Goal: Use online tool/utility: Utilize a website feature to perform a specific function

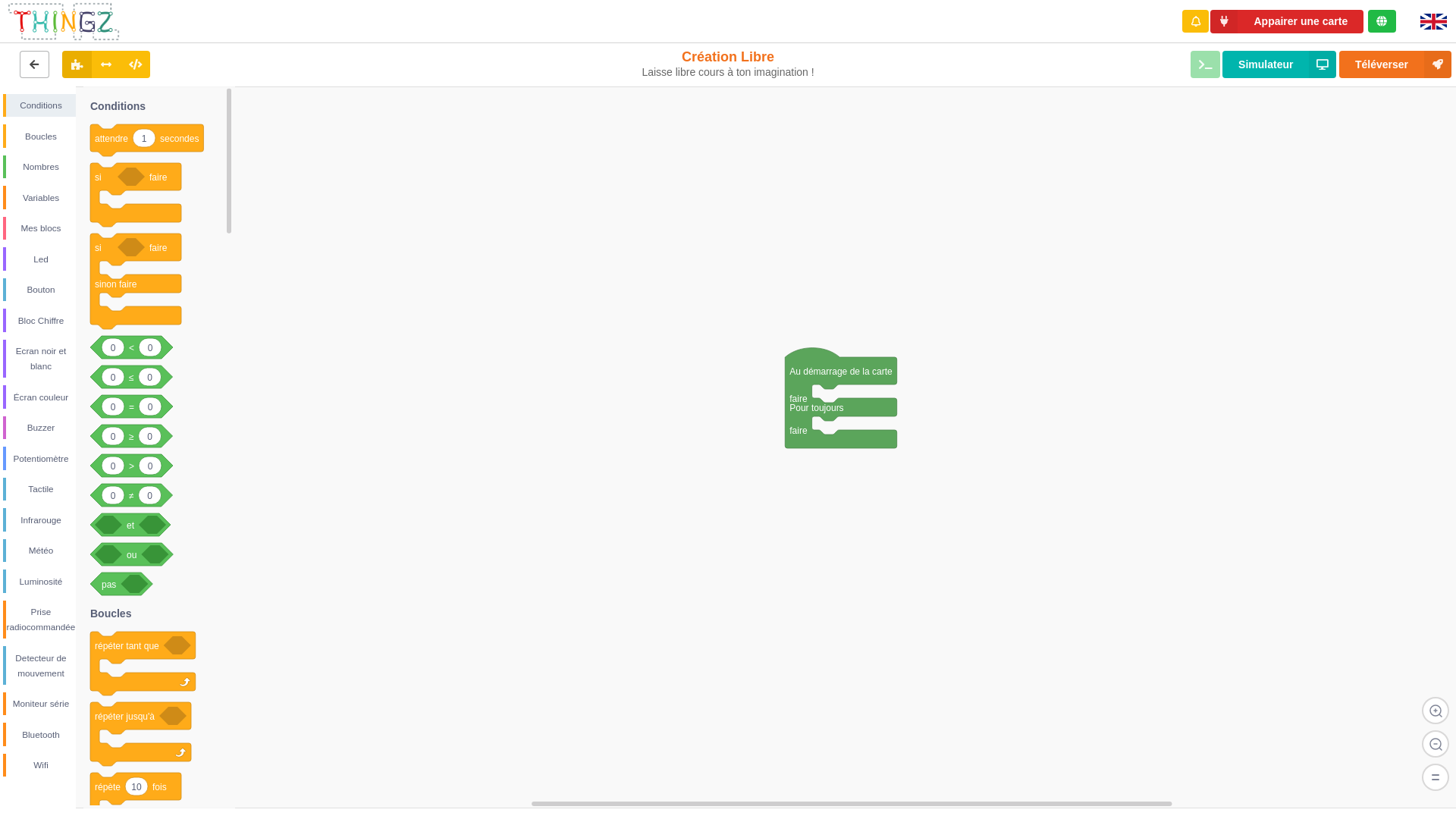
click at [36, 75] on button at bounding box center [35, 64] width 29 height 27
click at [23, 68] on button at bounding box center [35, 64] width 29 height 27
drag, startPoint x: 28, startPoint y: 65, endPoint x: 39, endPoint y: 61, distance: 11.7
click at [30, 64] on button at bounding box center [35, 64] width 29 height 27
click at [39, 61] on icon at bounding box center [34, 63] width 13 height 9
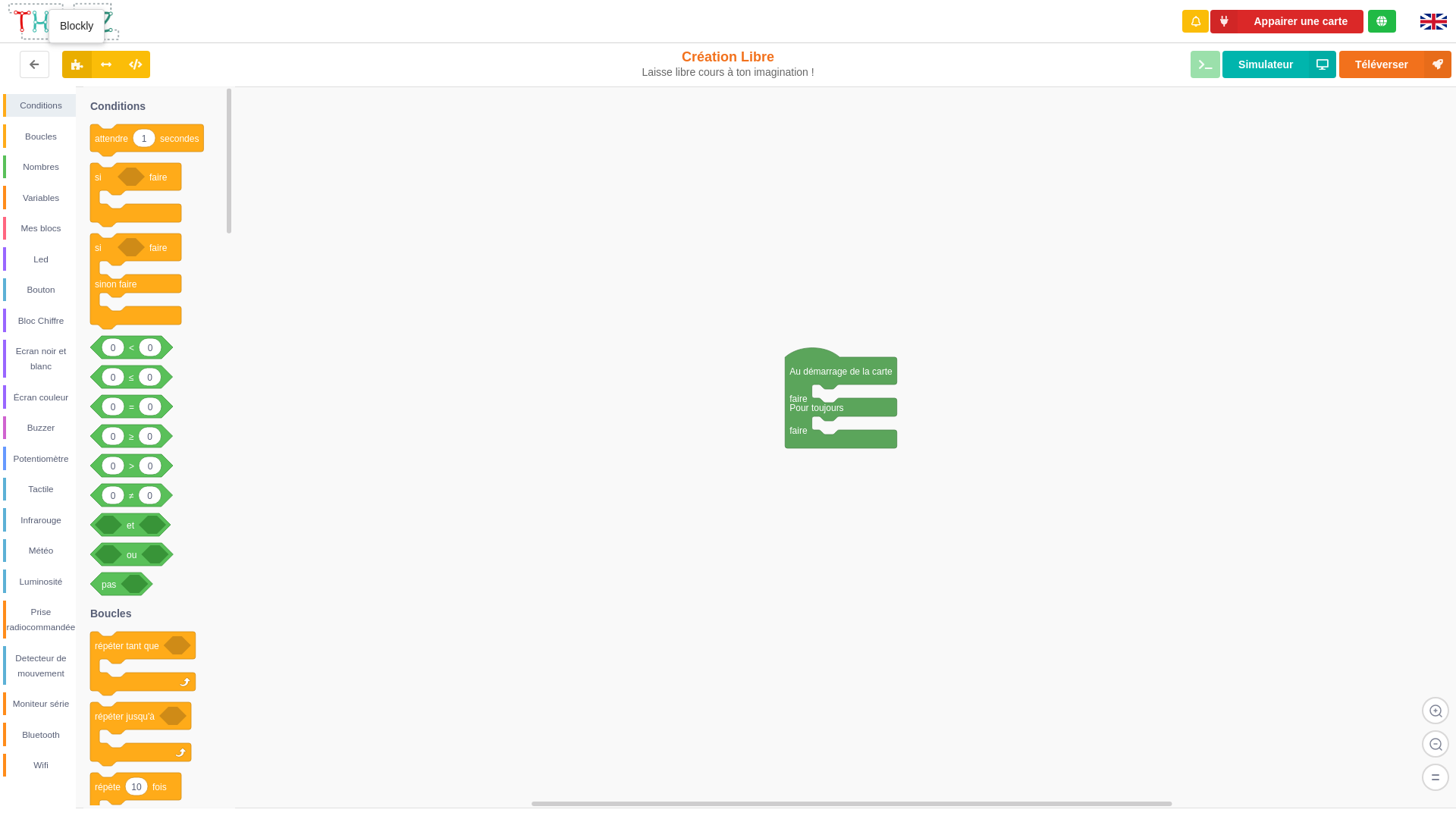
click at [75, 62] on icon at bounding box center [76, 63] width 13 height 9
click at [46, 66] on button at bounding box center [35, 64] width 29 height 27
click at [33, 68] on icon at bounding box center [34, 63] width 13 height 9
click at [33, 67] on icon at bounding box center [34, 63] width 13 height 9
click at [33, 68] on icon at bounding box center [34, 63] width 13 height 9
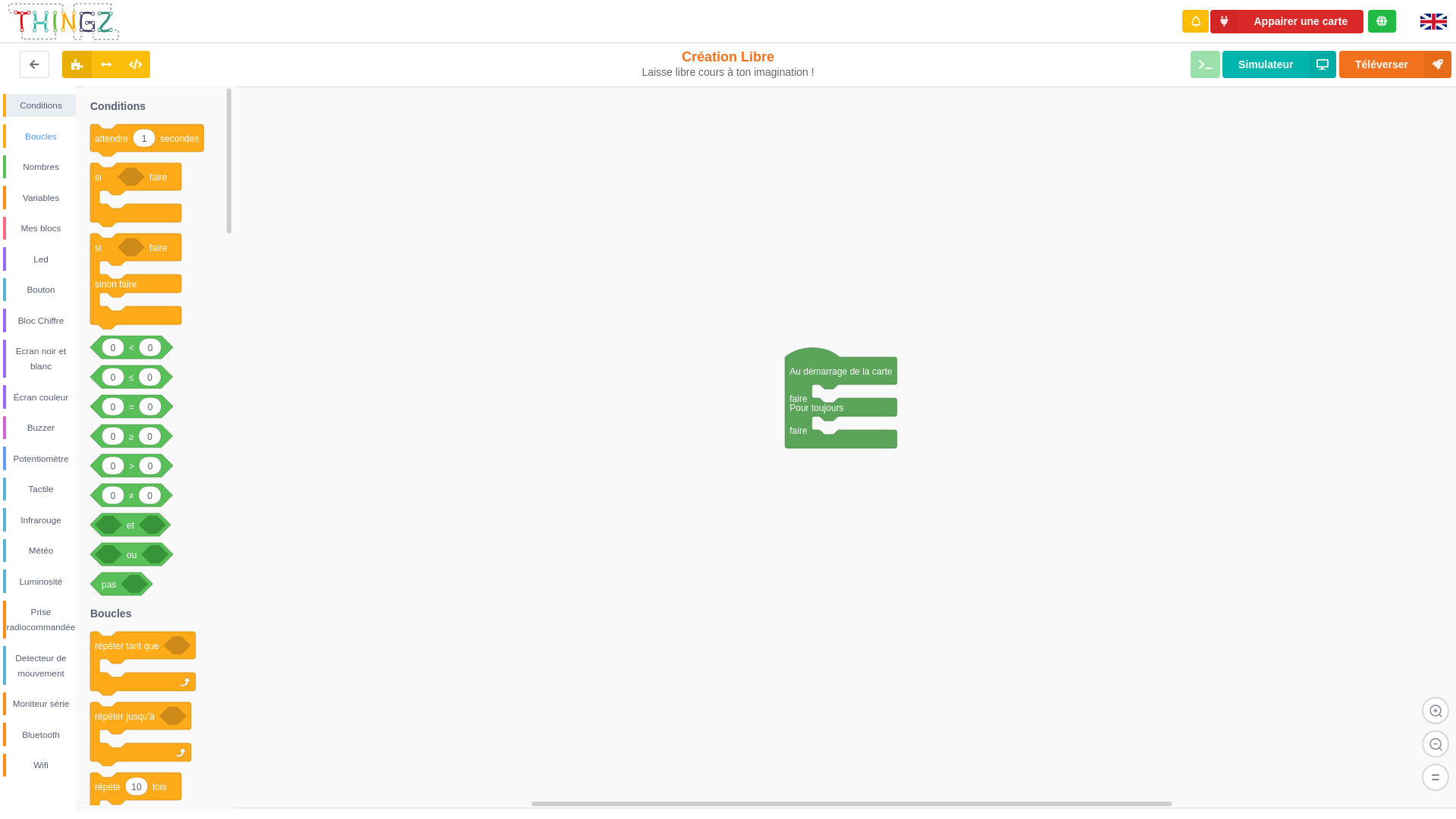
click at [9, 140] on div "Boucles" at bounding box center [41, 136] width 69 height 15
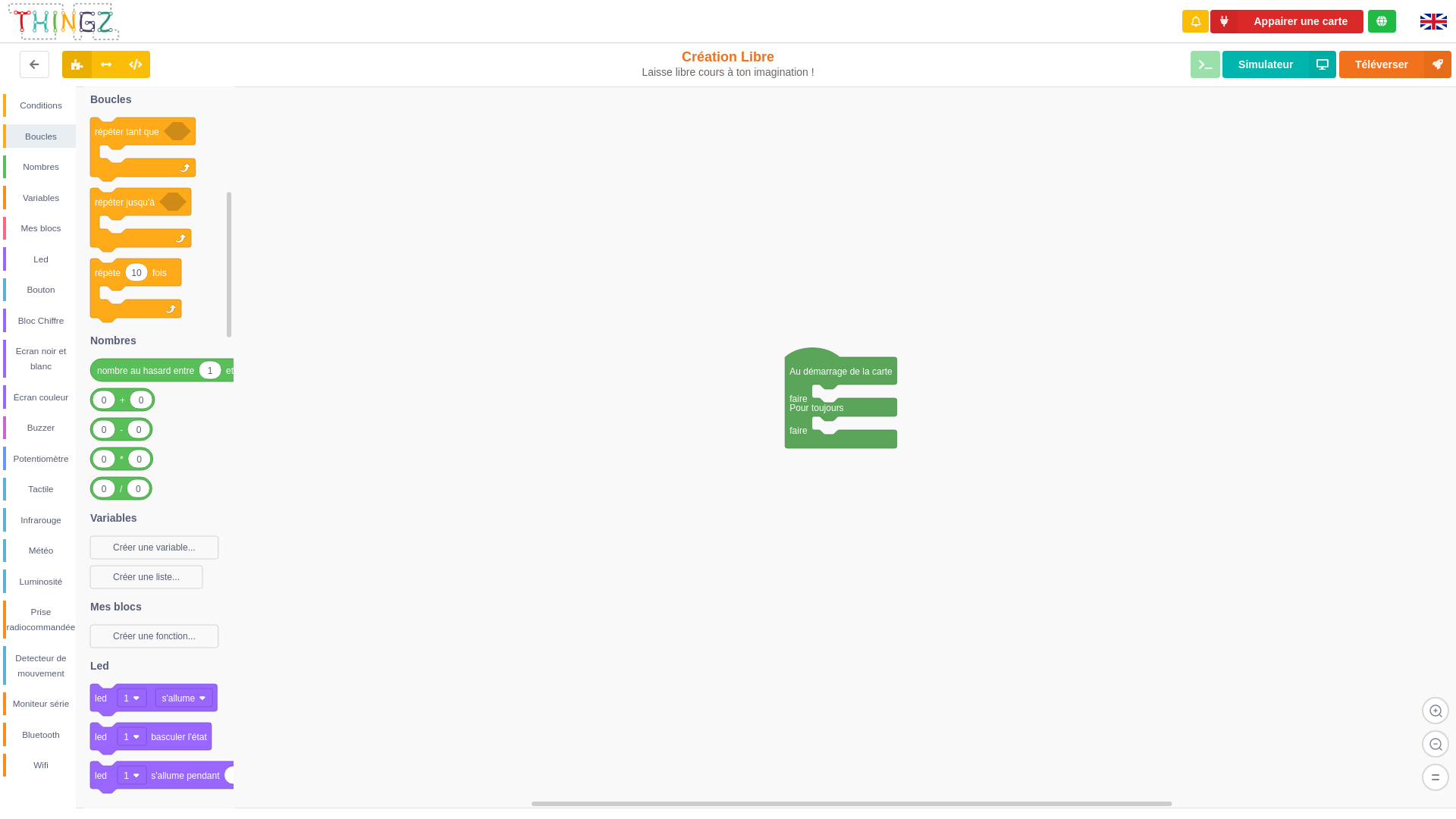
click at [1427, 777] on image at bounding box center [1435, 777] width 27 height 27
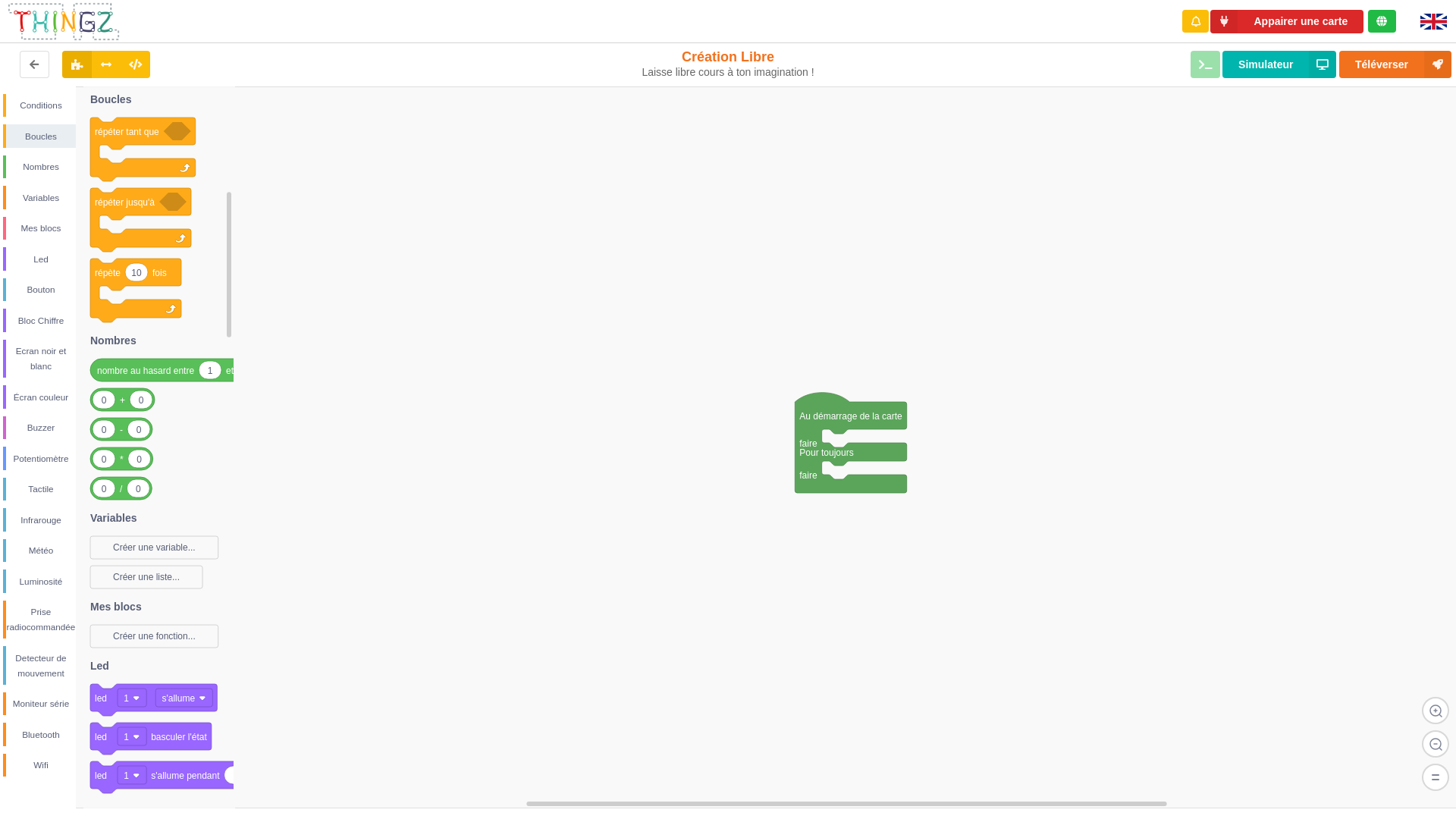
click at [1424, 771] on image at bounding box center [1435, 777] width 27 height 27
drag, startPoint x: 1424, startPoint y: 770, endPoint x: 1455, endPoint y: 336, distance: 435.1
click at [1422, 766] on image at bounding box center [1435, 777] width 27 height 27
click at [1434, 20] on img at bounding box center [1433, 22] width 27 height 16
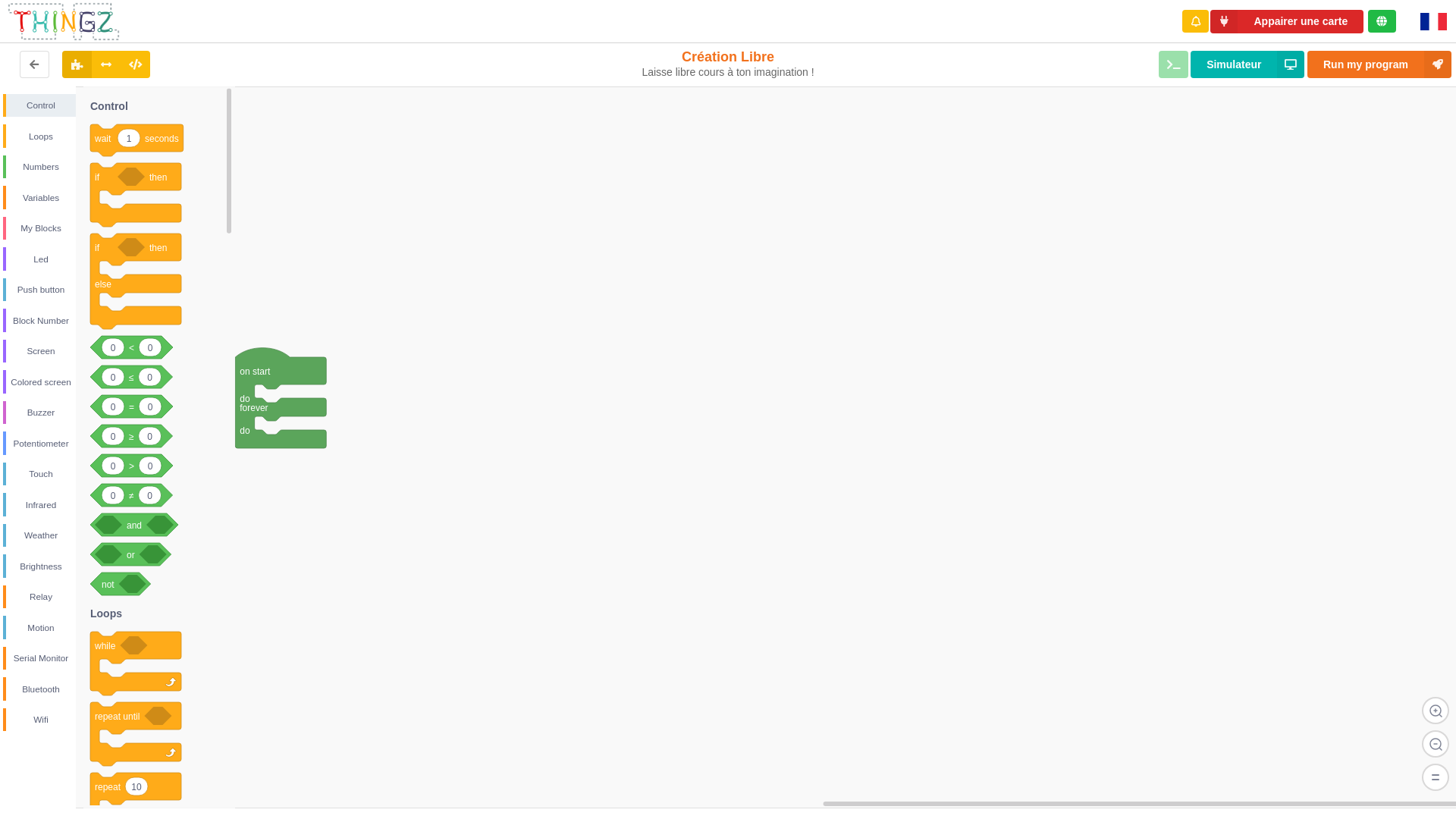
drag, startPoint x: 625, startPoint y: 803, endPoint x: 1446, endPoint y: 0, distance: 1148.4
click at [1453, 0] on div "Appairer une carte renderRemix(true) Création Libre Laisse libre cours à ton im…" at bounding box center [728, 399] width 1477 height 819
drag, startPoint x: 1453, startPoint y: 14, endPoint x: 783, endPoint y: 341, distance: 745.5
click at [792, 343] on div "Appairer une carte renderRemix(true) Création Libre Laisse libre cours à ton im…" at bounding box center [728, 399] width 1477 height 819
click at [56, 692] on div "Bluetooth" at bounding box center [41, 689] width 69 height 15
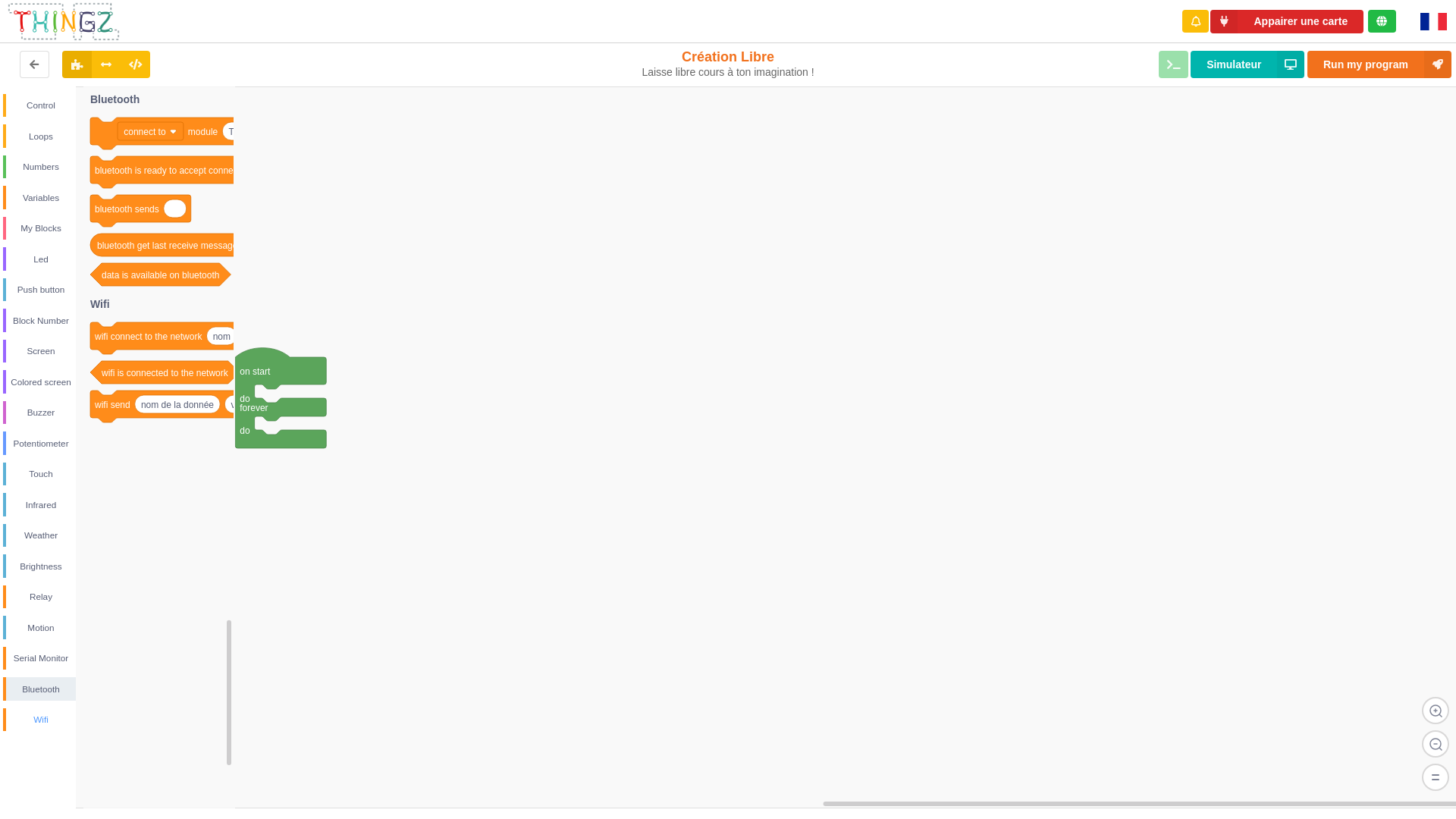
click at [49, 719] on div "Wifi" at bounding box center [41, 719] width 69 height 15
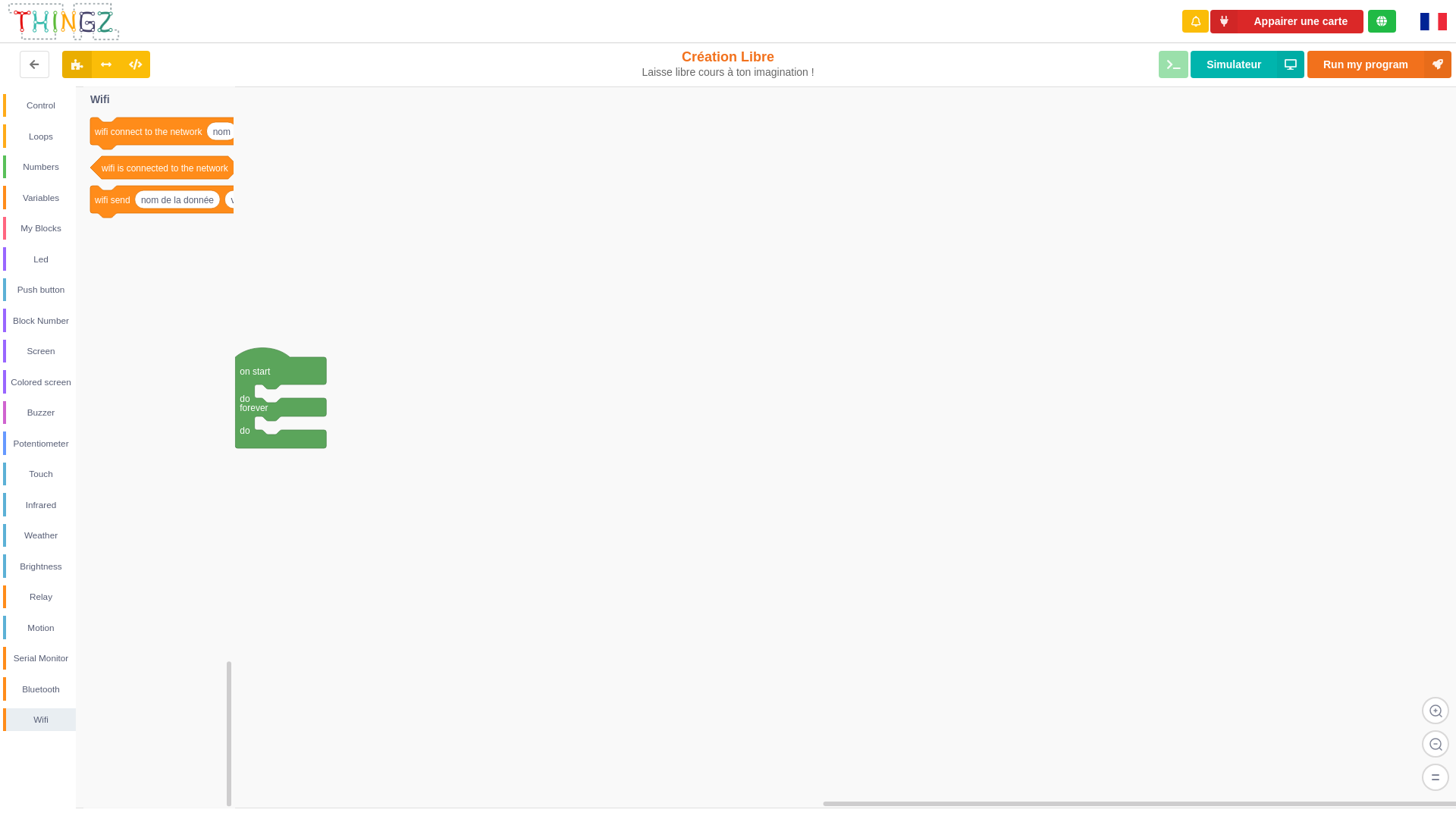
drag, startPoint x: 0, startPoint y: 818, endPoint x: 725, endPoint y: 300, distance: 891.0
click at [913, 237] on div "Appairer une carte renderRemix(true) Création Libre Laisse libre cours à ton im…" at bounding box center [728, 409] width 1456 height 819
click at [70, 5] on div at bounding box center [61, 22] width 143 height 43
click at [89, 21] on img at bounding box center [63, 22] width 114 height 40
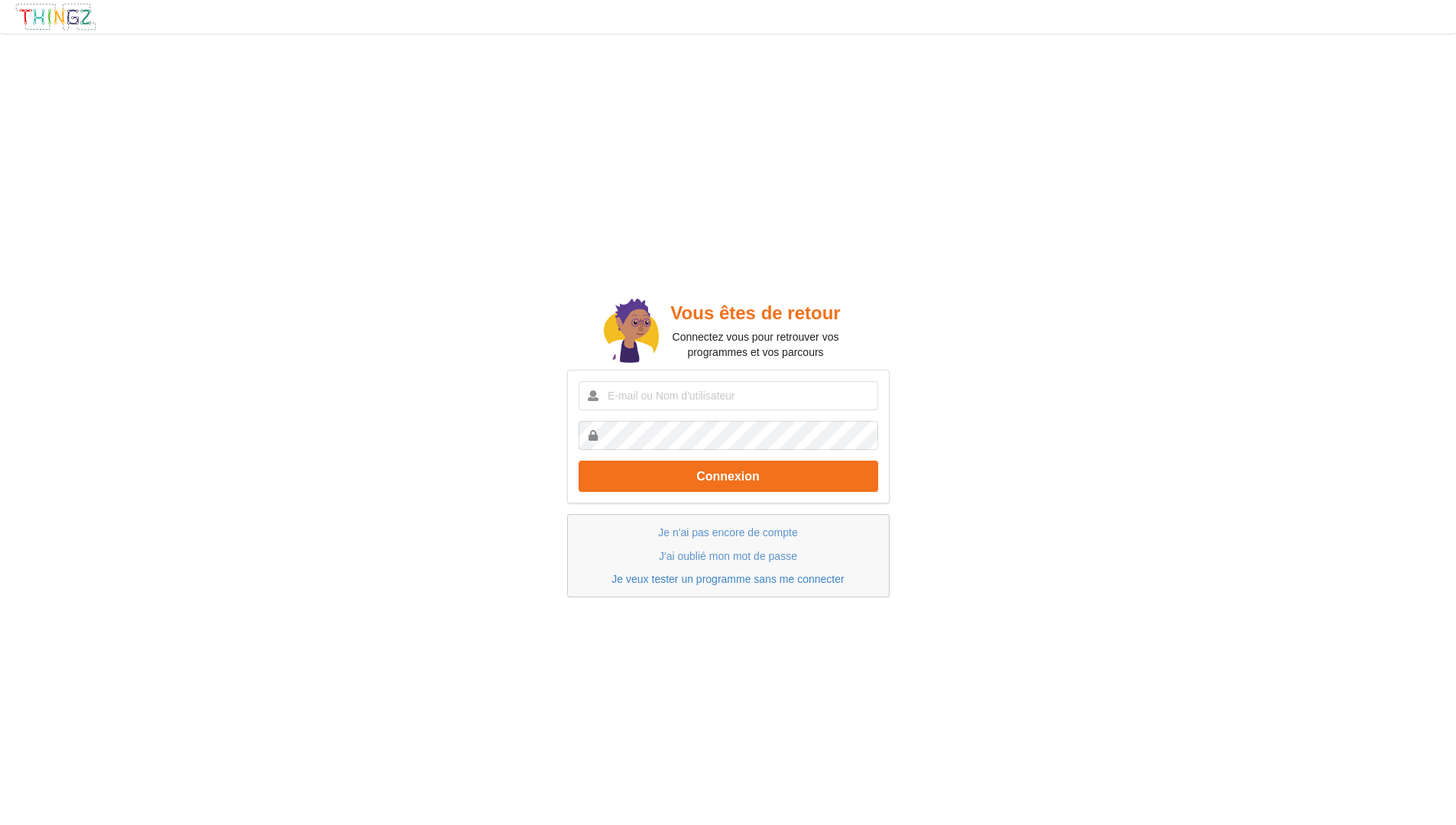
click at [730, 574] on link "Je veux tester un programme sans me connecter" at bounding box center [728, 579] width 232 height 12
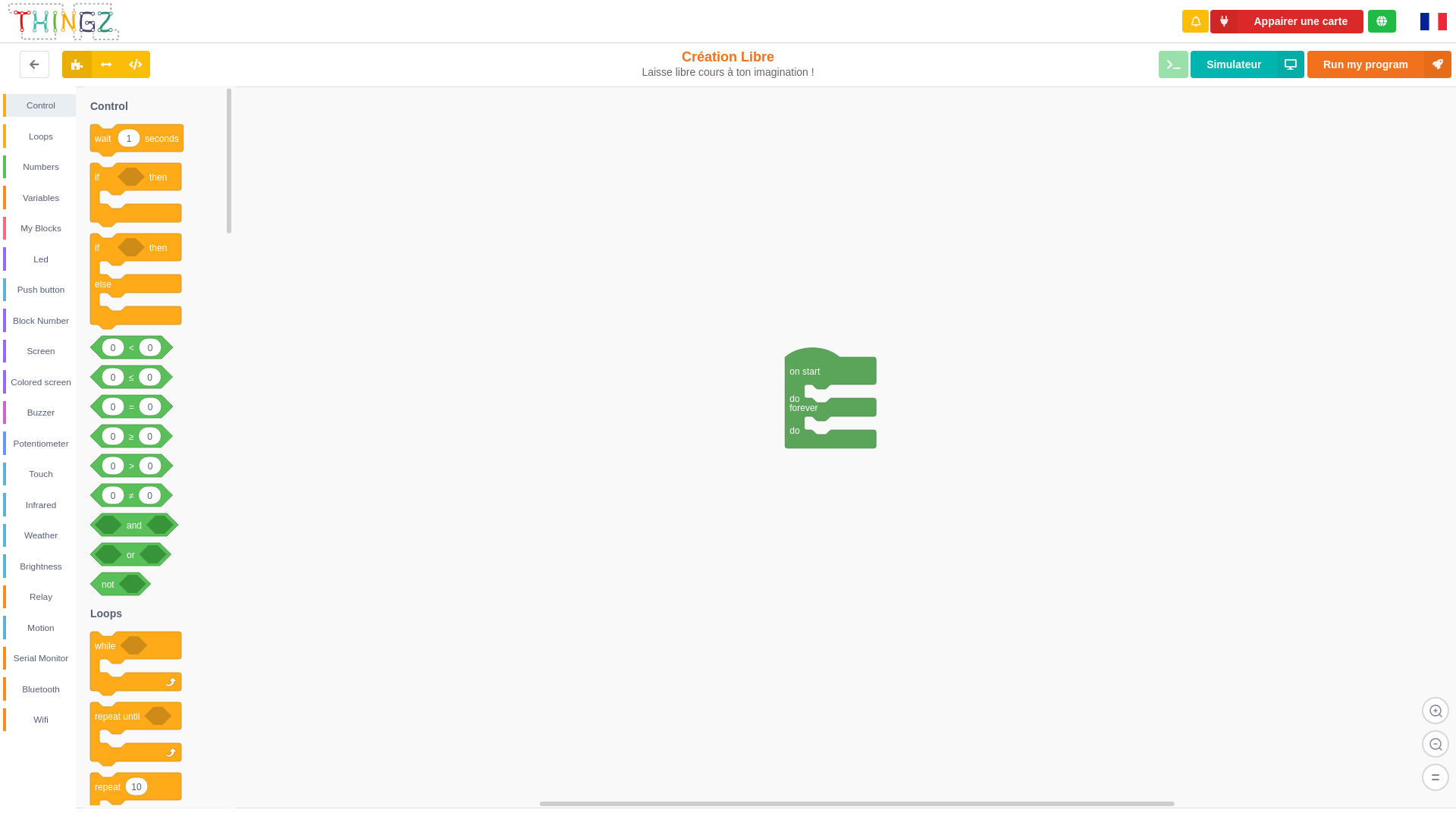
click at [15, 74] on div "renderRemix(true)" at bounding box center [292, 64] width 597 height 49
click at [27, 66] on button at bounding box center [35, 64] width 29 height 27
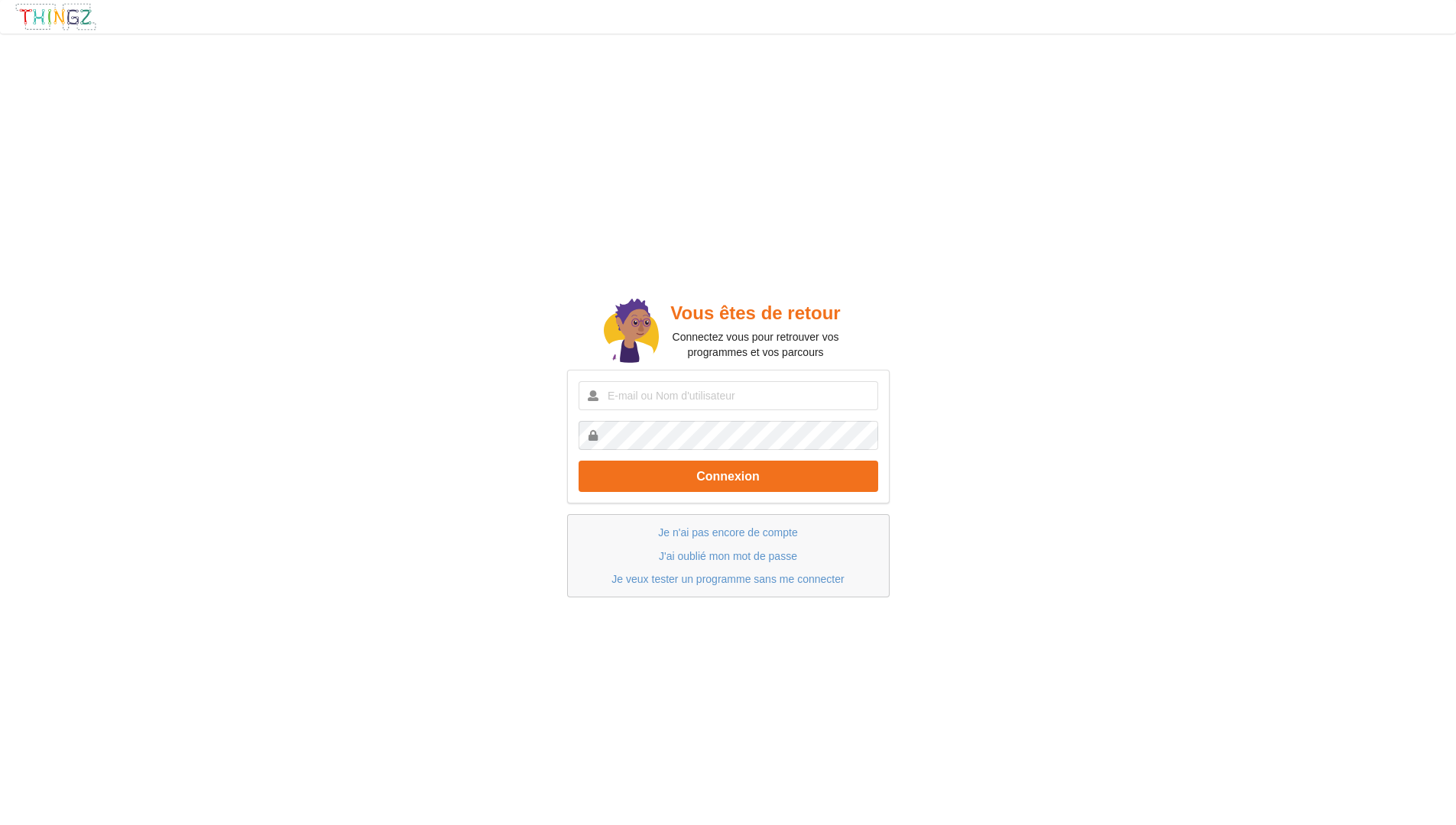
click at [39, 63] on div "Vous êtes de retour Connectez vous pour retrouver vos programmes et vos parcour…" at bounding box center [728, 445] width 1477 height 846
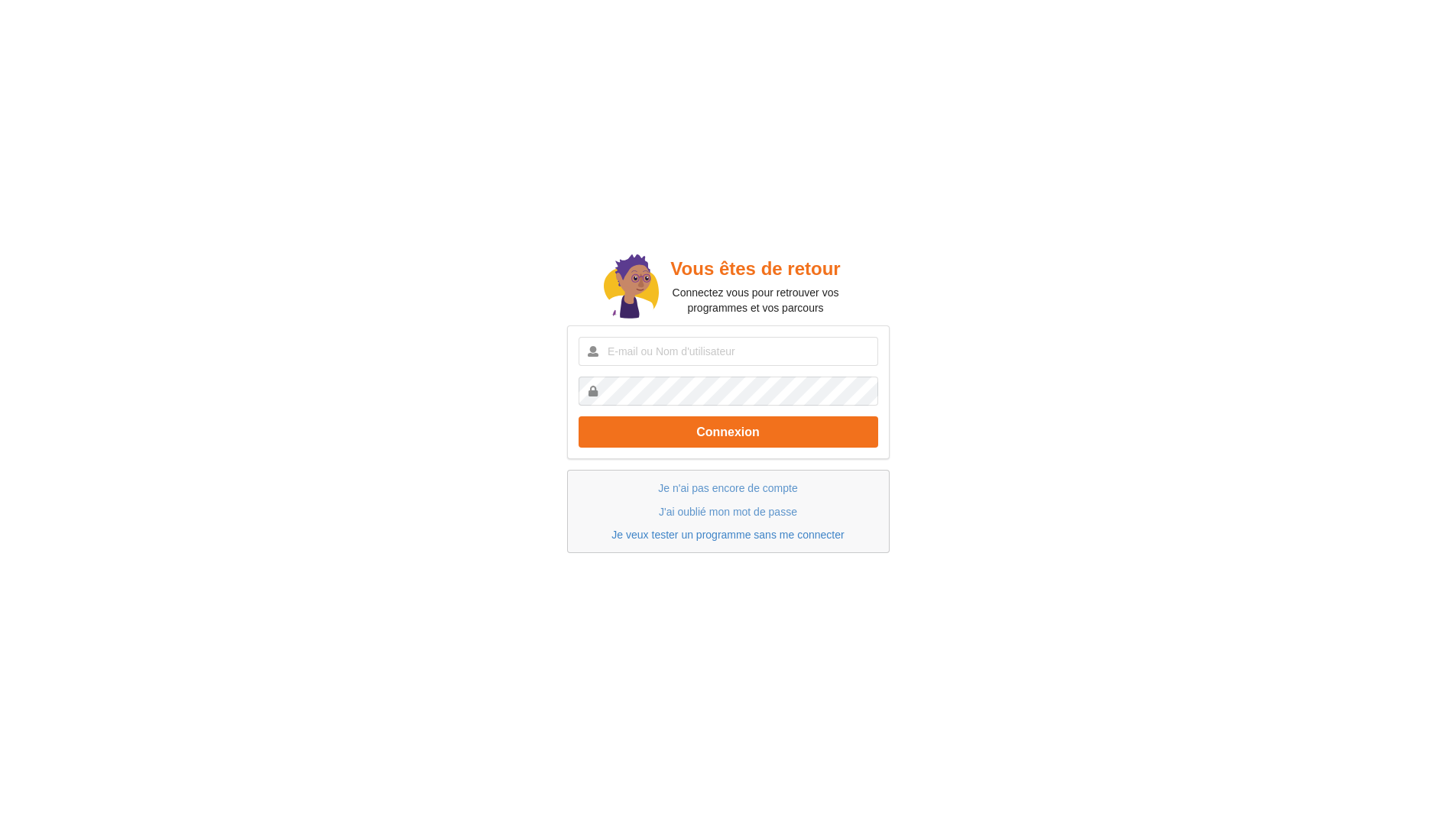
click at [723, 535] on link "Je veux tester un programme sans me connecter" at bounding box center [728, 534] width 232 height 12
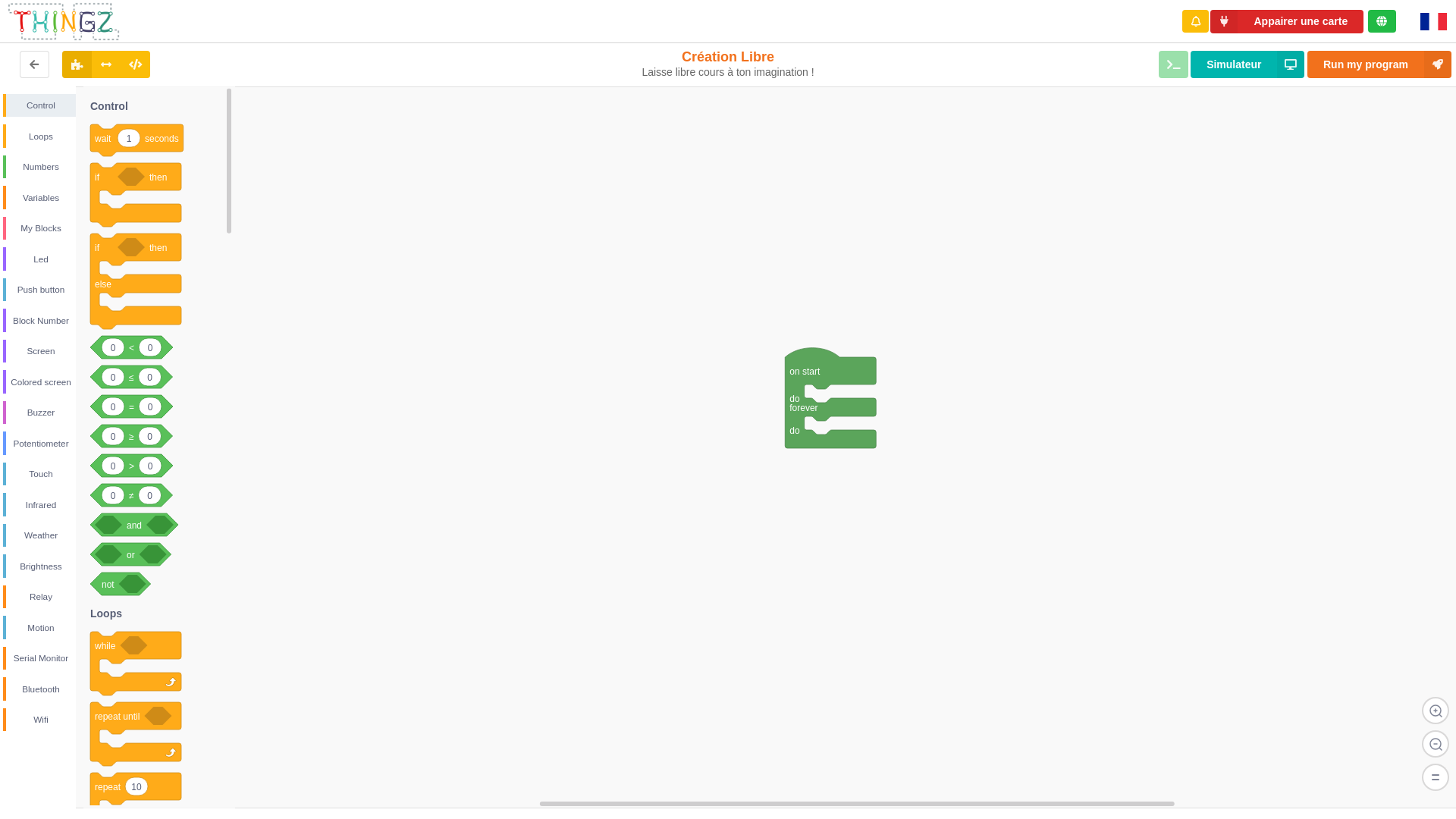
click at [1185, 53] on div "Run my program Simulateur" at bounding box center [1164, 64] width 597 height 49
drag, startPoint x: 1183, startPoint y: 55, endPoint x: 1167, endPoint y: 69, distance: 21.3
click at [1141, 83] on div "Run my program Simulateur" at bounding box center [1164, 64] width 597 height 49
click at [1227, 64] on button "Simulateur" at bounding box center [1247, 64] width 114 height 27
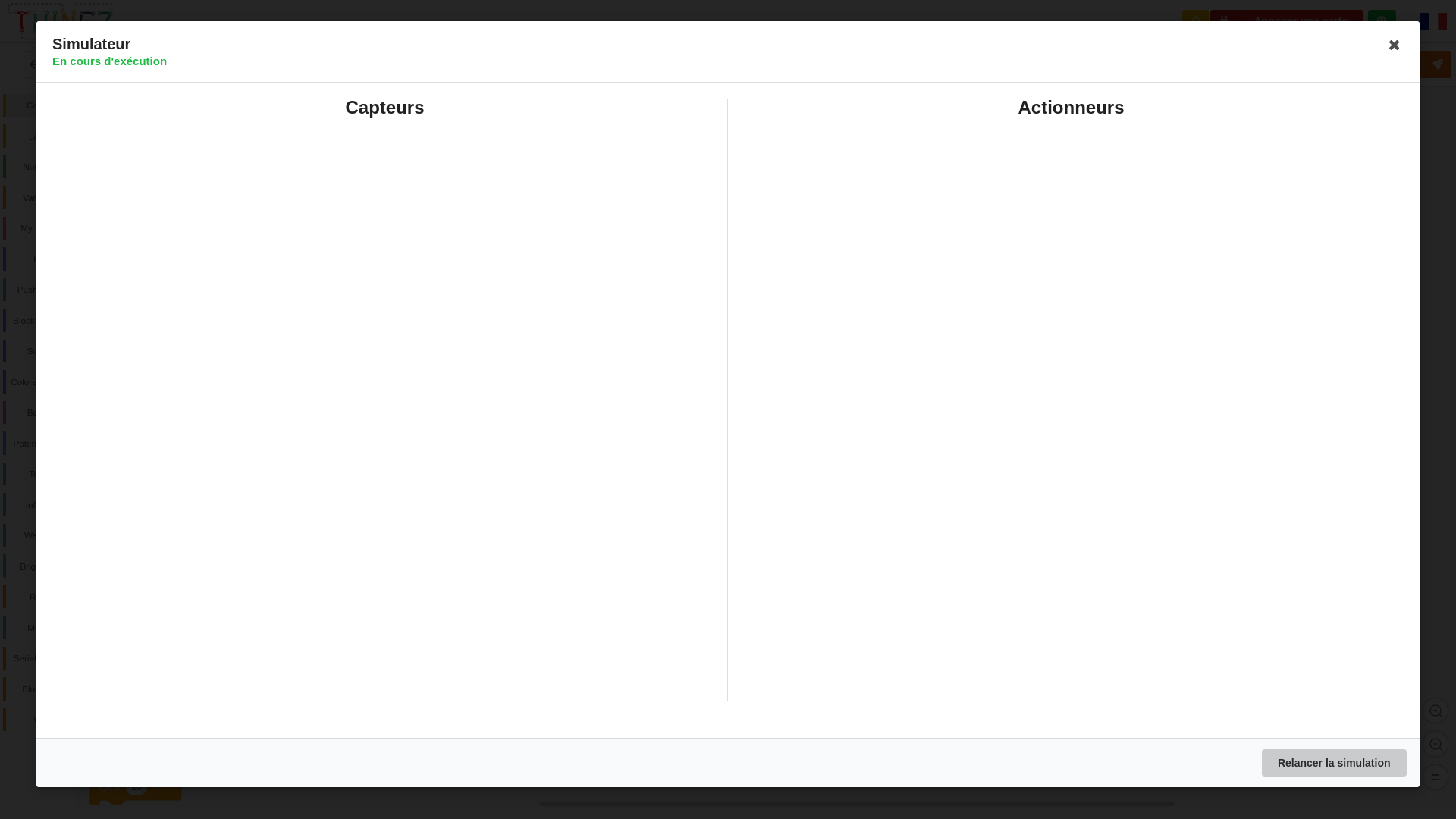
click at [1323, 749] on button "Relancer la simulation" at bounding box center [1334, 762] width 145 height 27
click at [1398, 26] on div "Simulateur En cours d'exécution" at bounding box center [728, 51] width 1383 height 62
click at [1389, 38] on icon at bounding box center [1394, 45] width 24 height 24
